Goal: Task Accomplishment & Management: Use online tool/utility

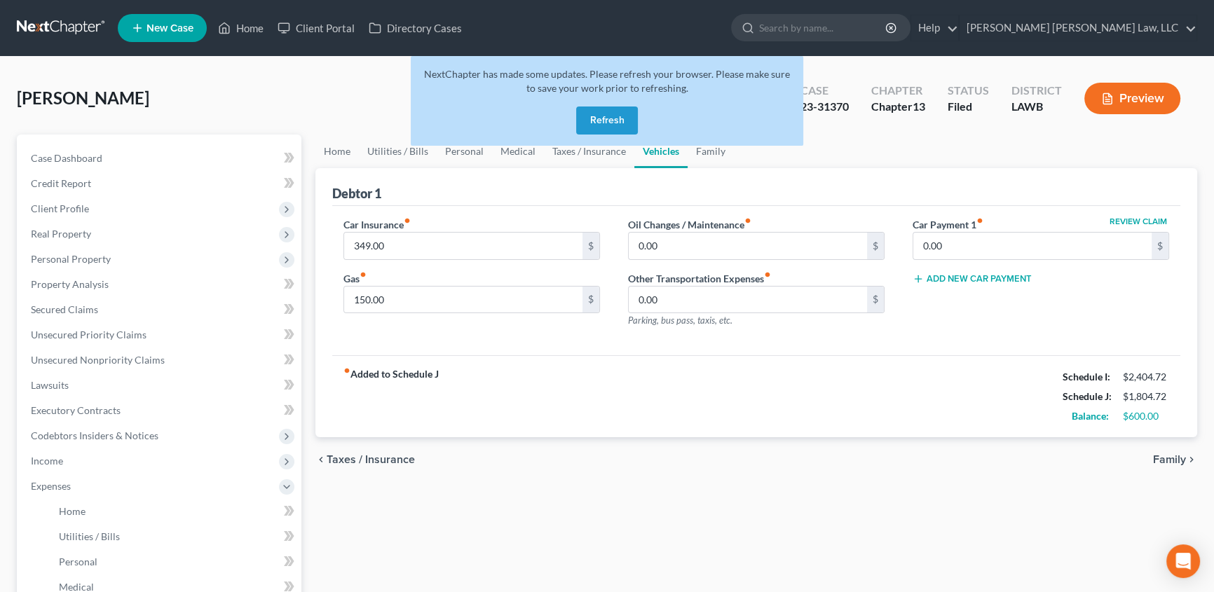
click at [594, 122] on button "Refresh" at bounding box center [607, 121] width 62 height 28
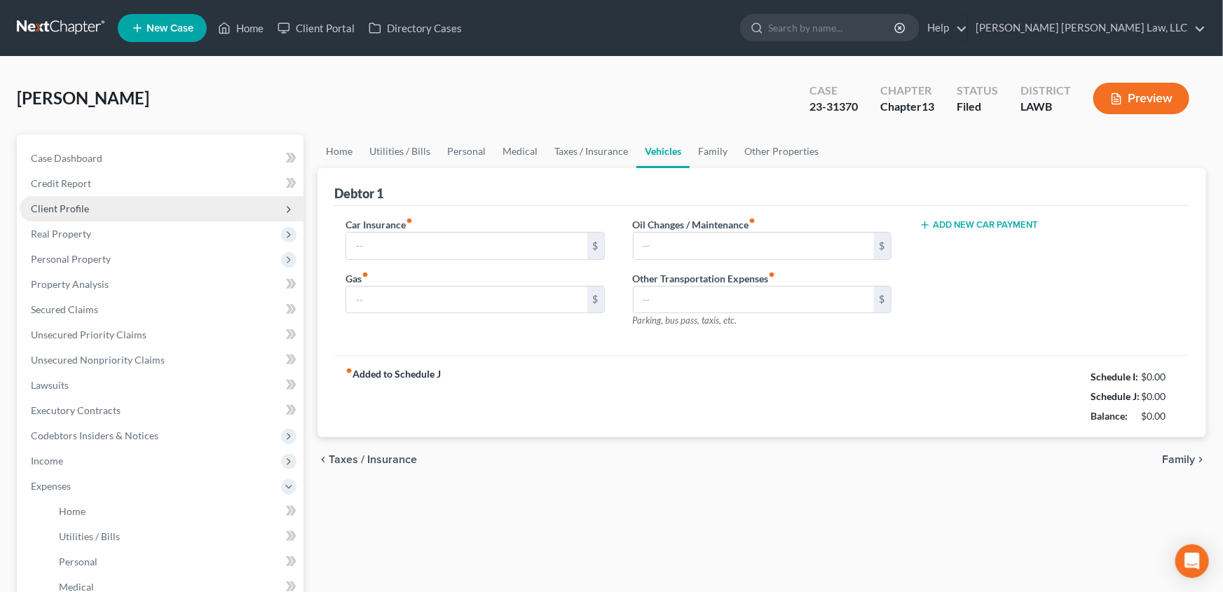
type input "349.00"
type input "150.00"
type input "0.00"
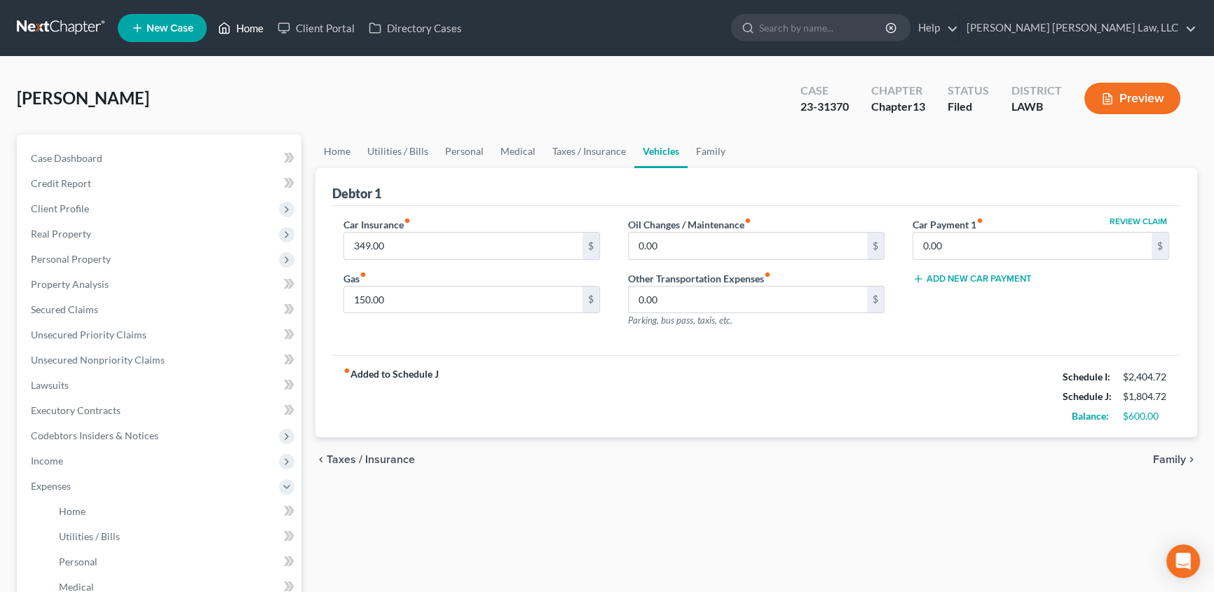
click at [239, 22] on link "Home" at bounding box center [241, 27] width 60 height 25
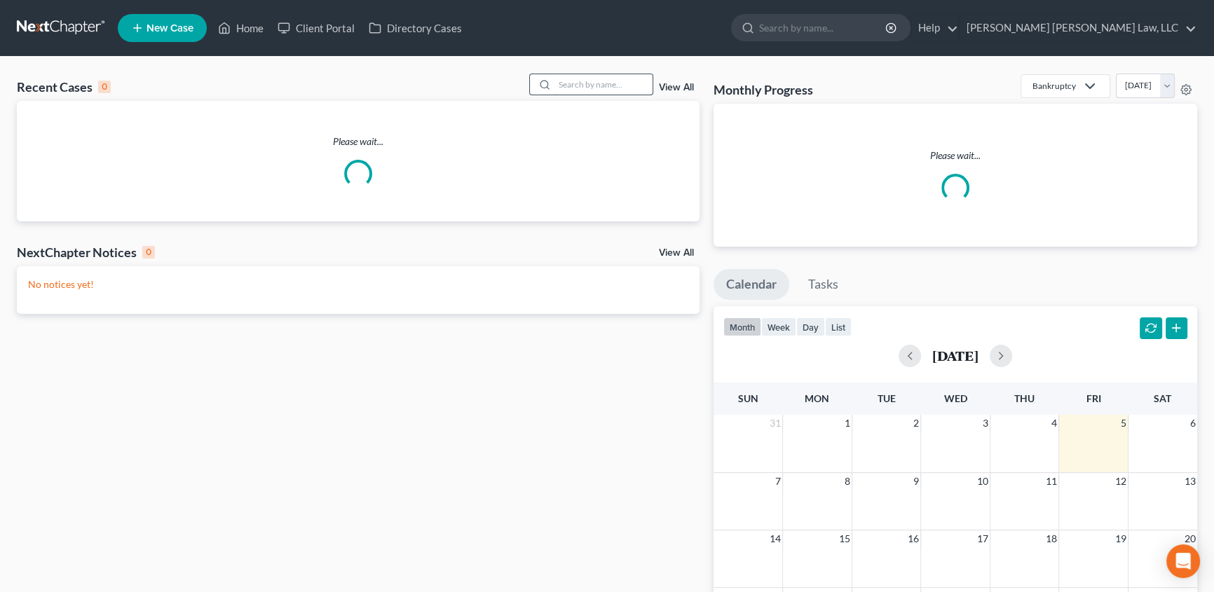
click at [599, 81] on input "search" at bounding box center [604, 84] width 98 height 20
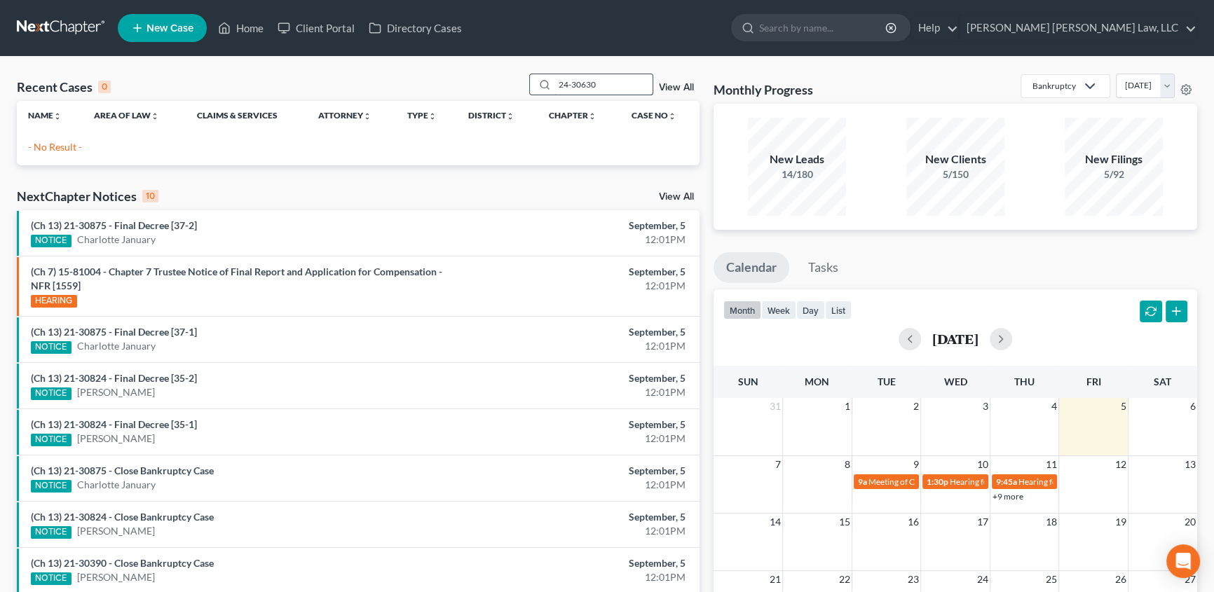
click at [633, 91] on input "24-30630" at bounding box center [604, 84] width 98 height 20
type input "2"
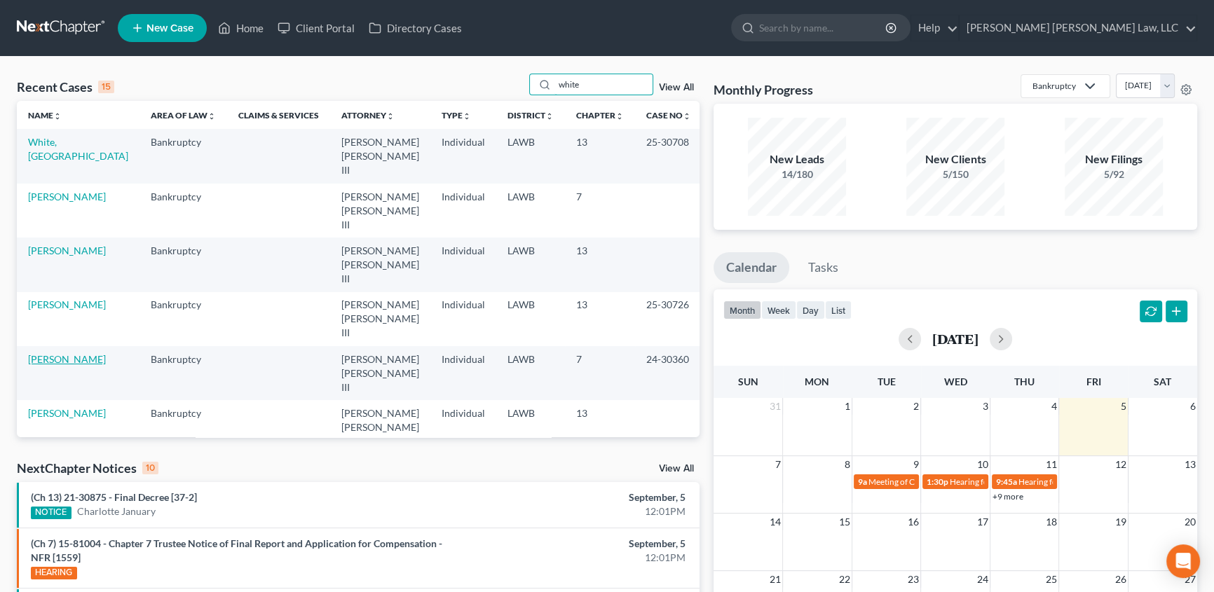
type input "white"
click at [61, 353] on link "[PERSON_NAME]" at bounding box center [67, 359] width 78 height 12
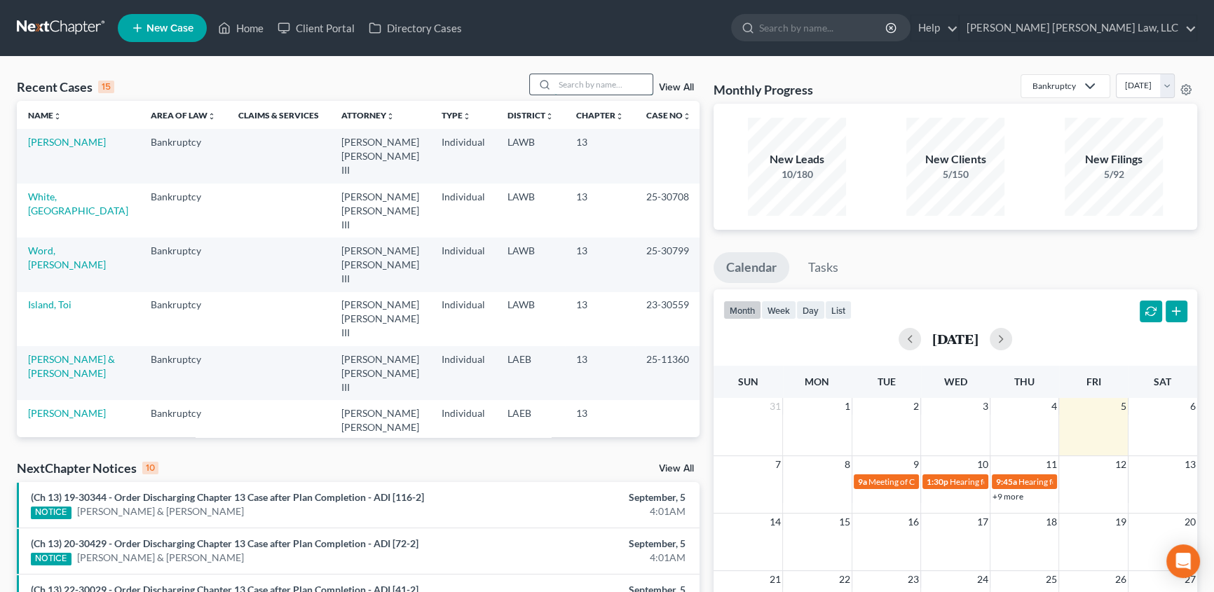
click at [564, 83] on input "search" at bounding box center [604, 84] width 98 height 20
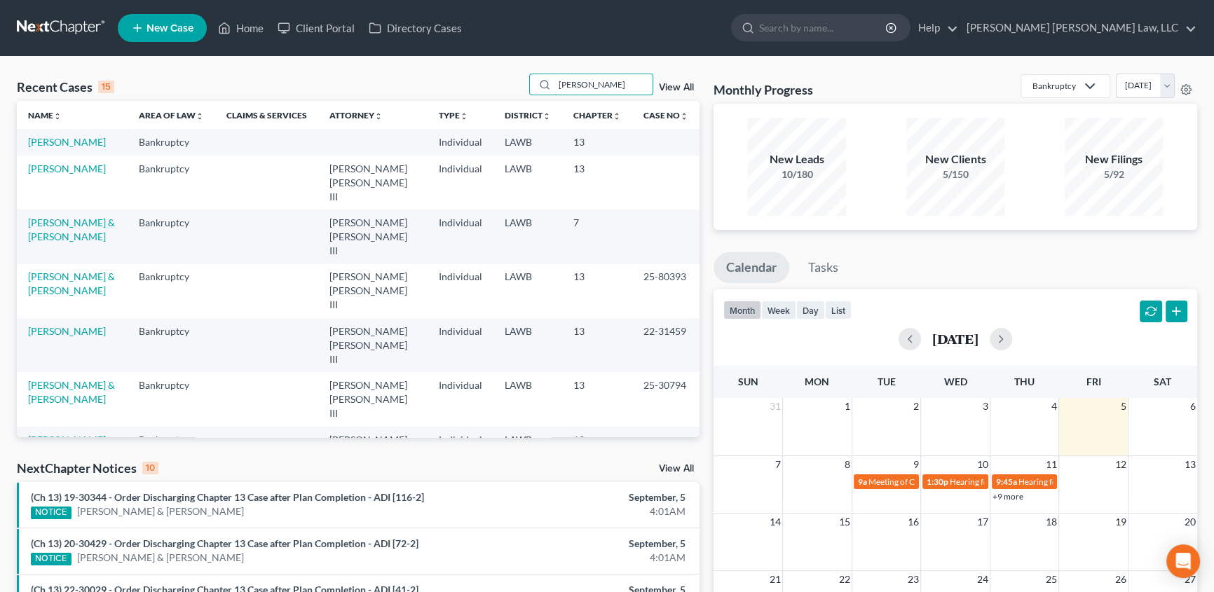
type input "johnson"
